Goal: Transaction & Acquisition: Purchase product/service

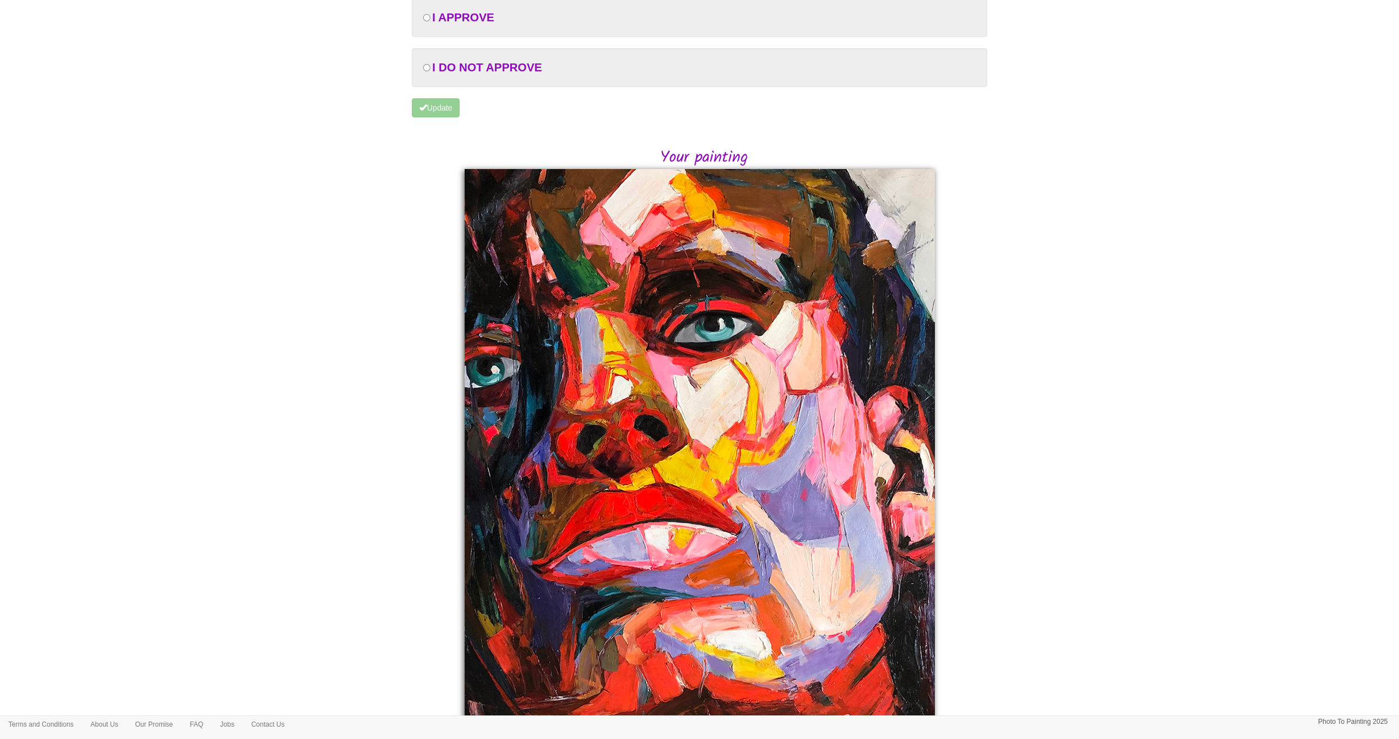
scroll to position [136, 0]
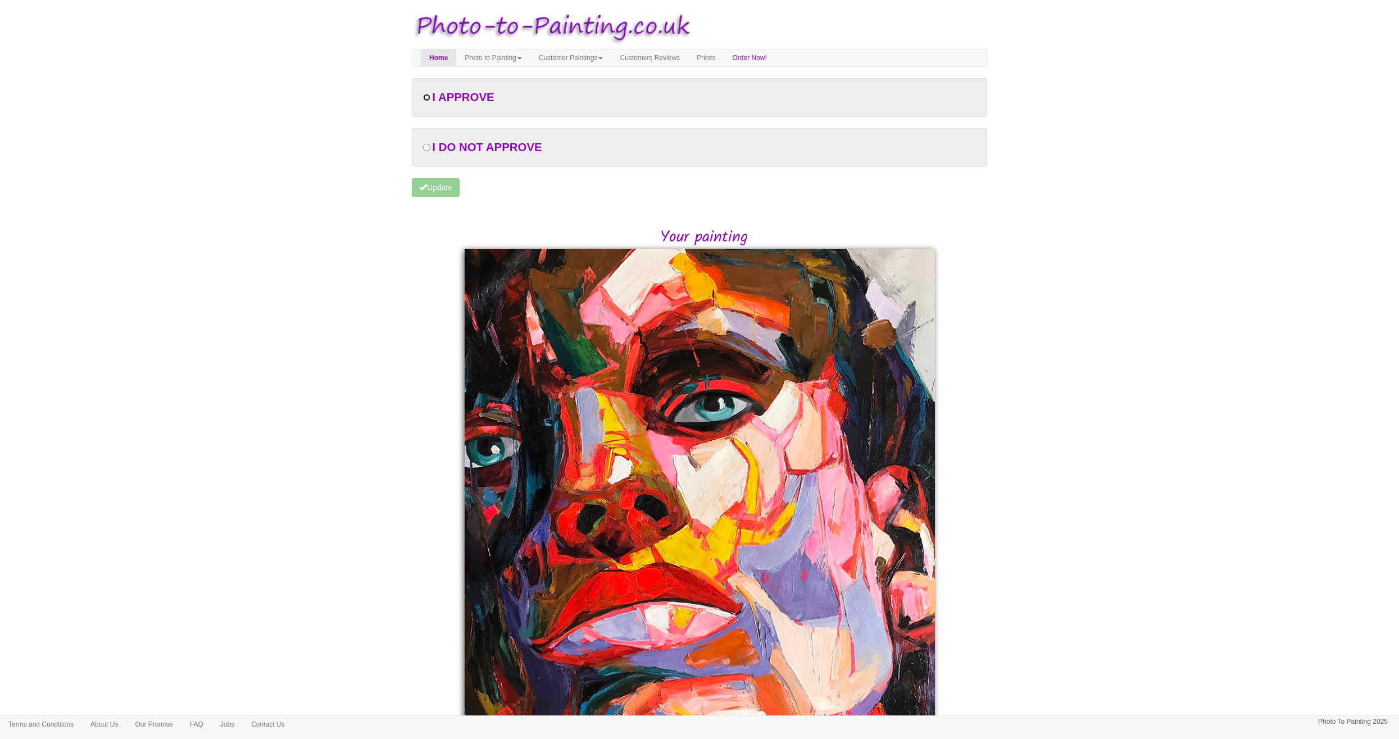
click at [425, 97] on input "radio" at bounding box center [426, 97] width 7 height 7
radio input "true"
click at [441, 185] on button "Update" at bounding box center [436, 187] width 48 height 19
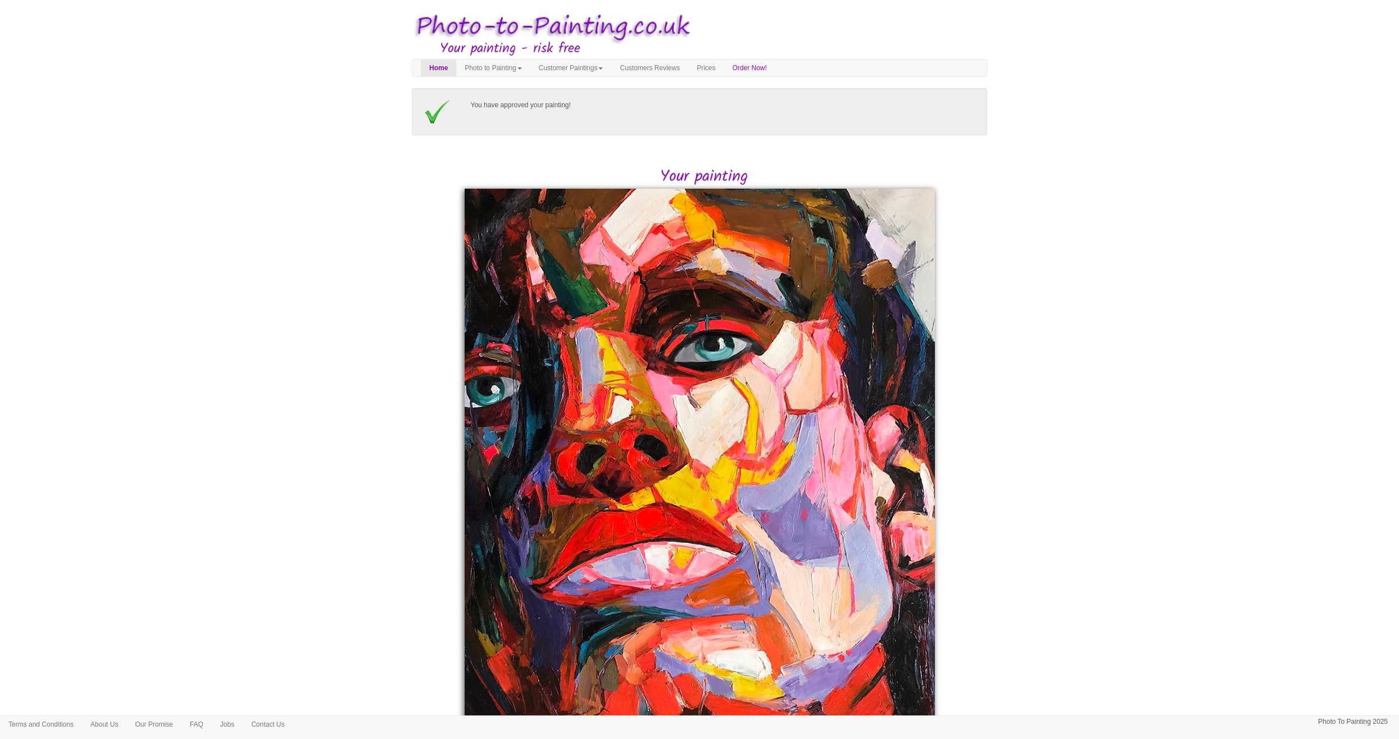
scroll to position [76, 0]
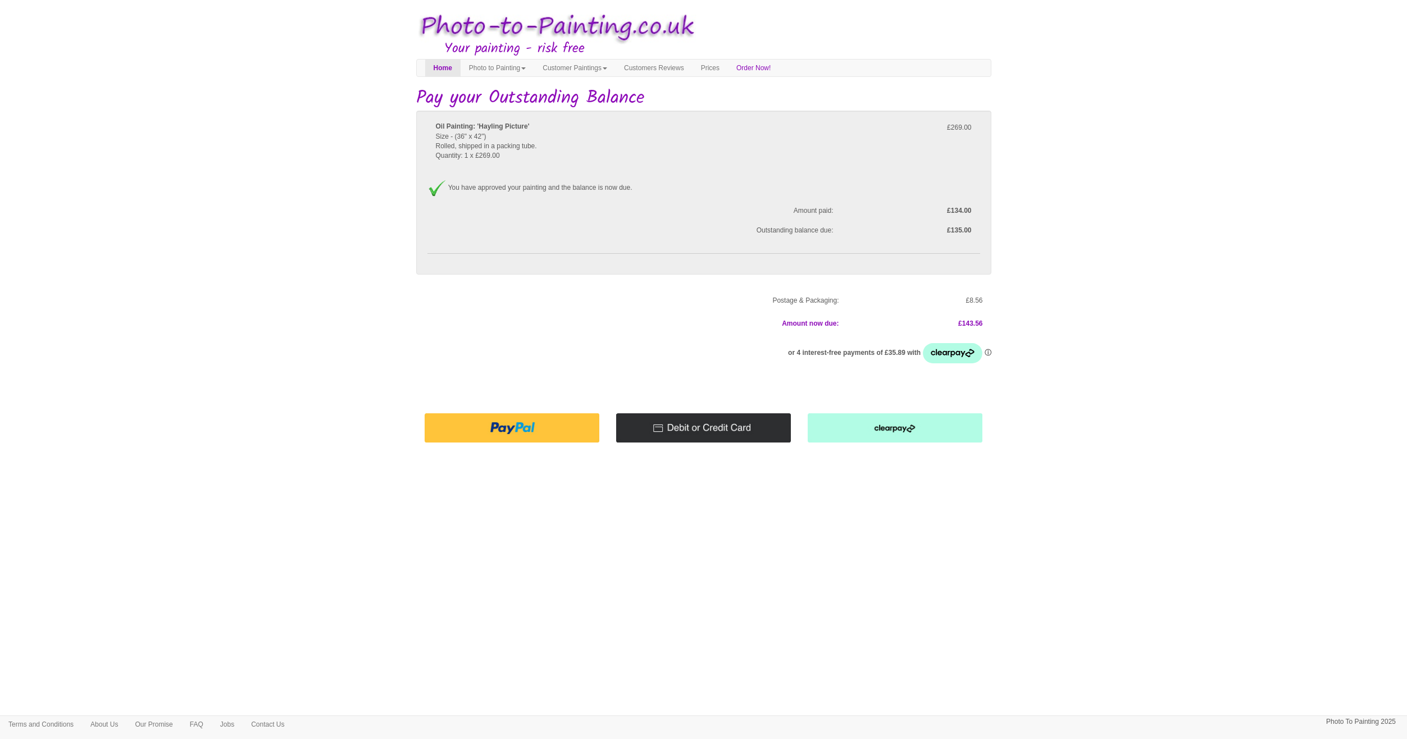
click at [706, 425] on img at bounding box center [703, 428] width 175 height 29
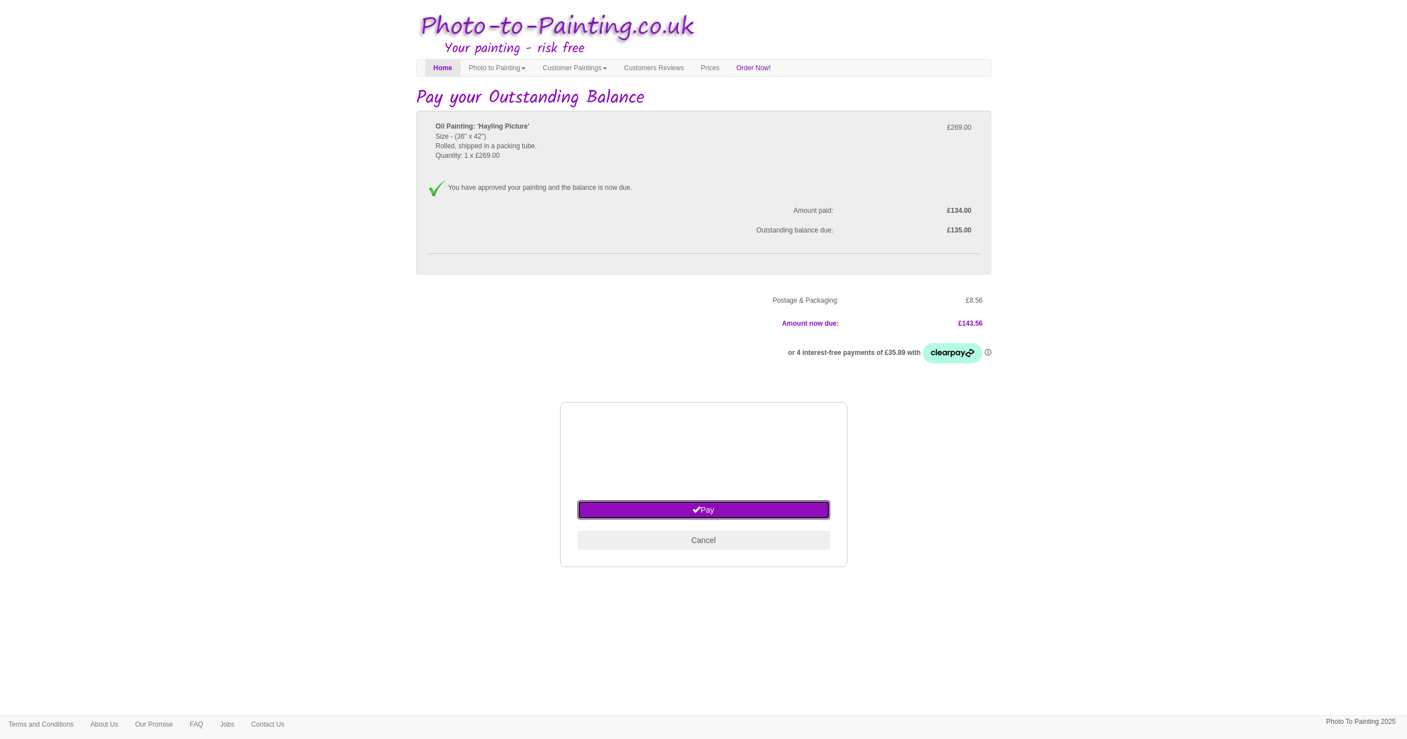
click at [742, 510] on button "Pay" at bounding box center [704, 510] width 253 height 19
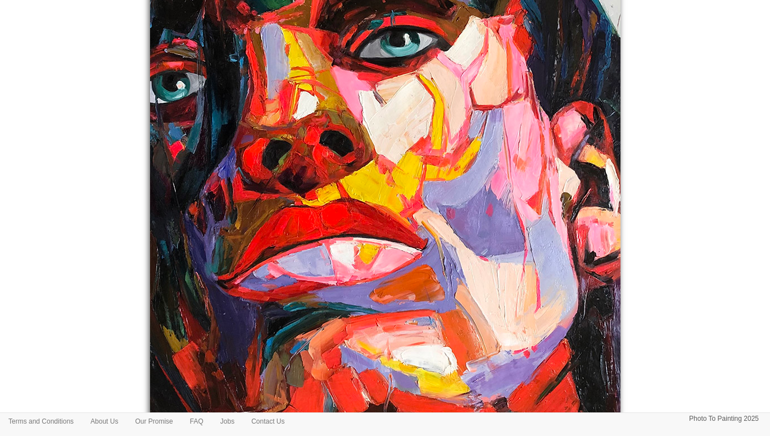
scroll to position [369, 0]
